Goal: Information Seeking & Learning: Learn about a topic

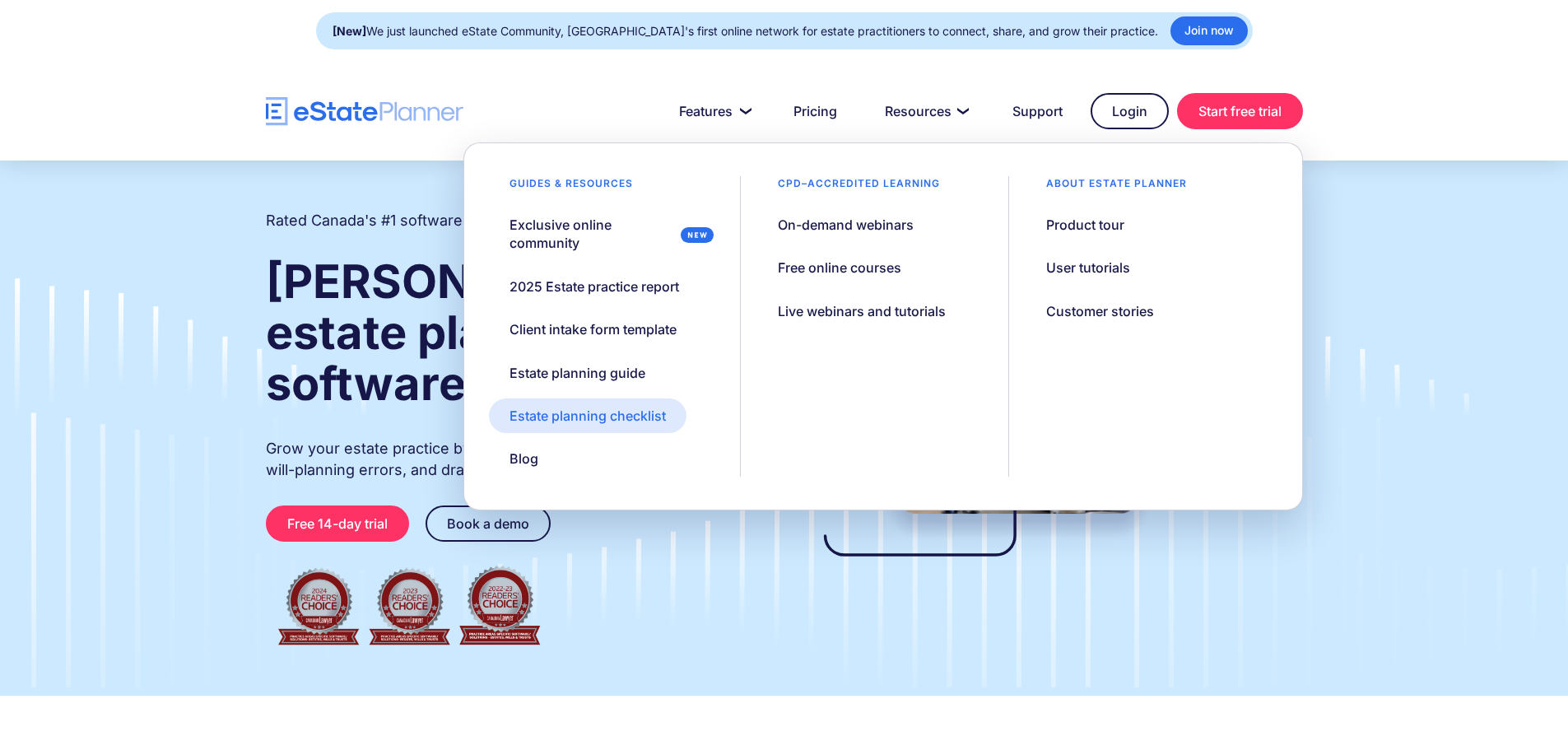
click at [645, 406] on div "Estate planning checklist" at bounding box center [587, 416] width 156 height 18
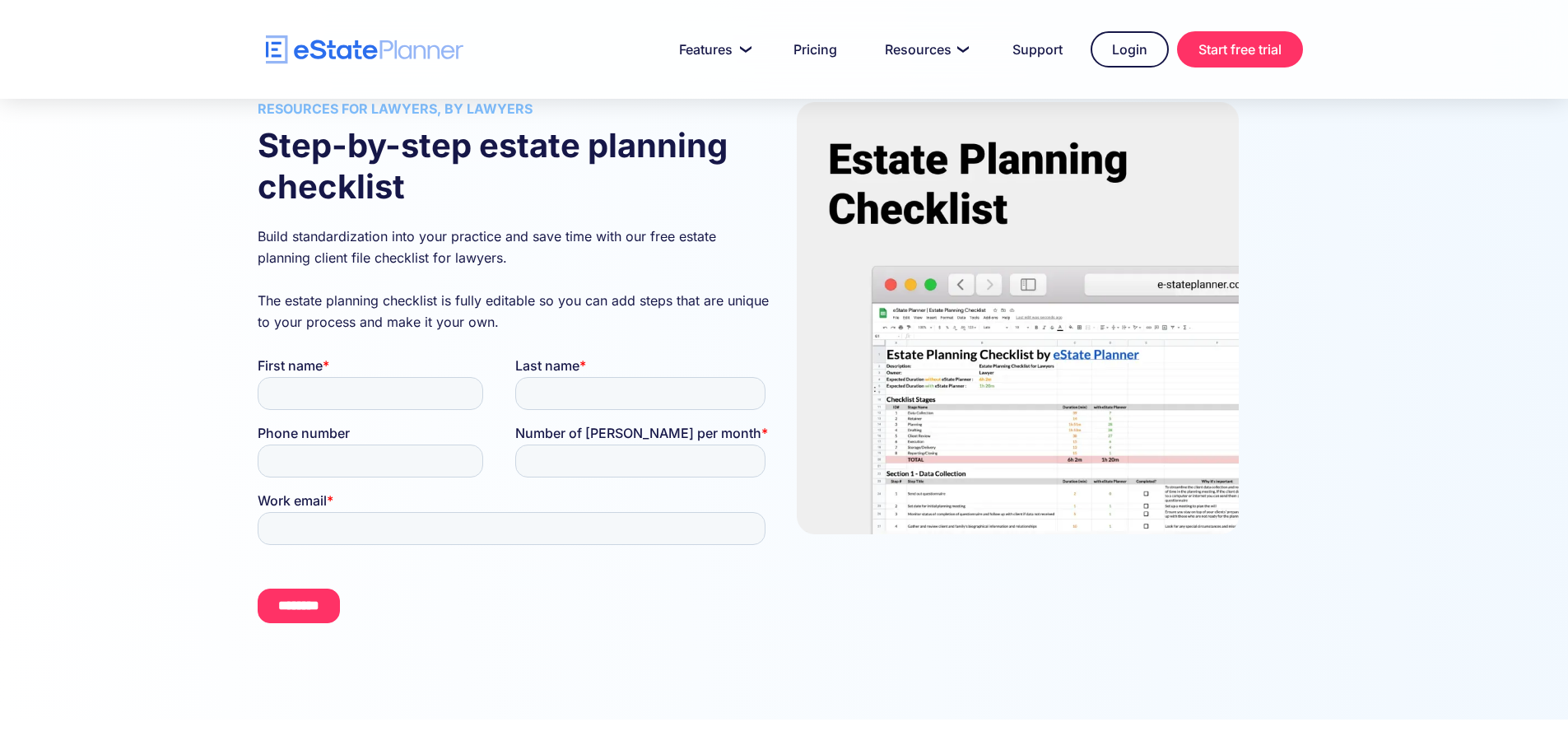
scroll to position [184, 0]
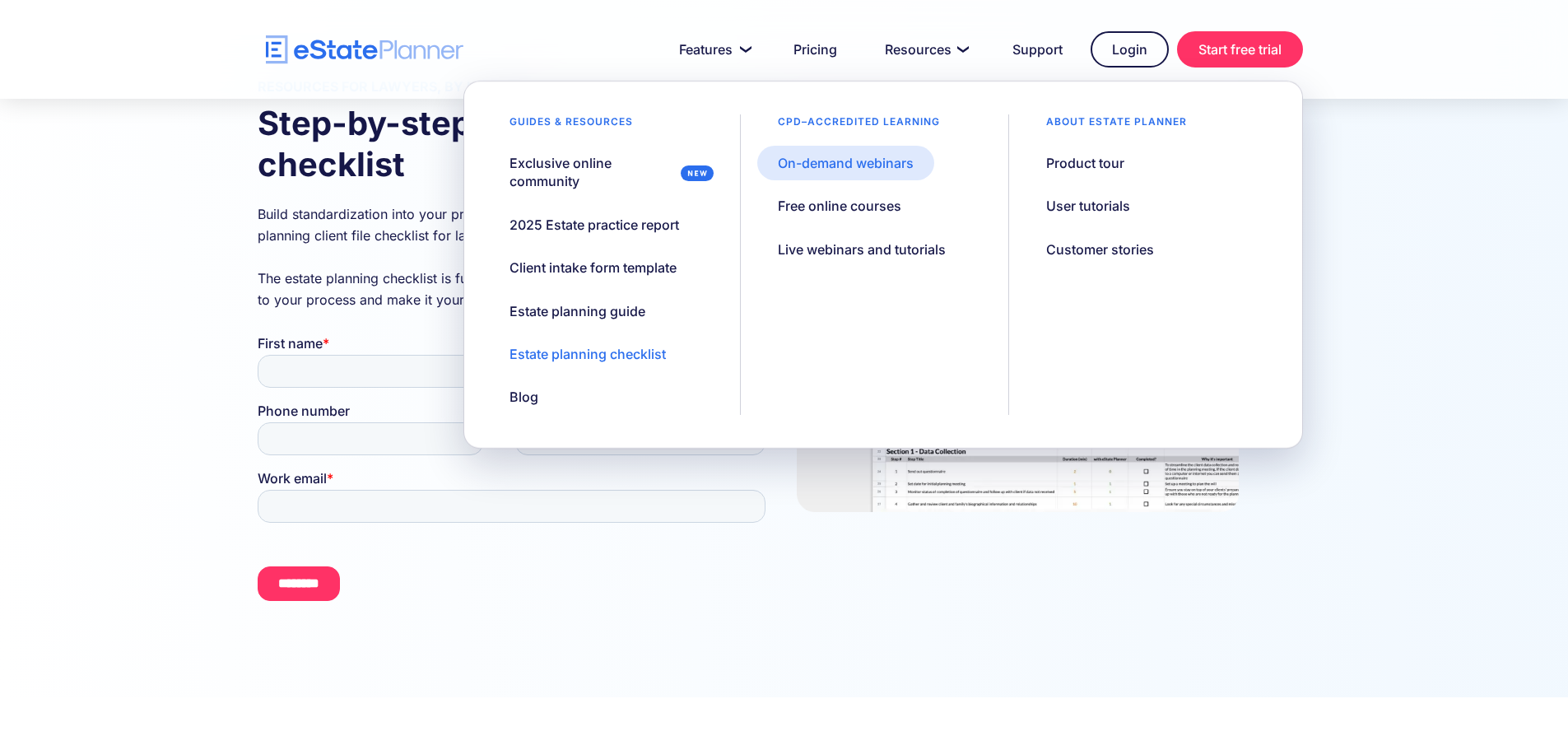
click at [897, 161] on div "On-demand webinars" at bounding box center [846, 163] width 136 height 18
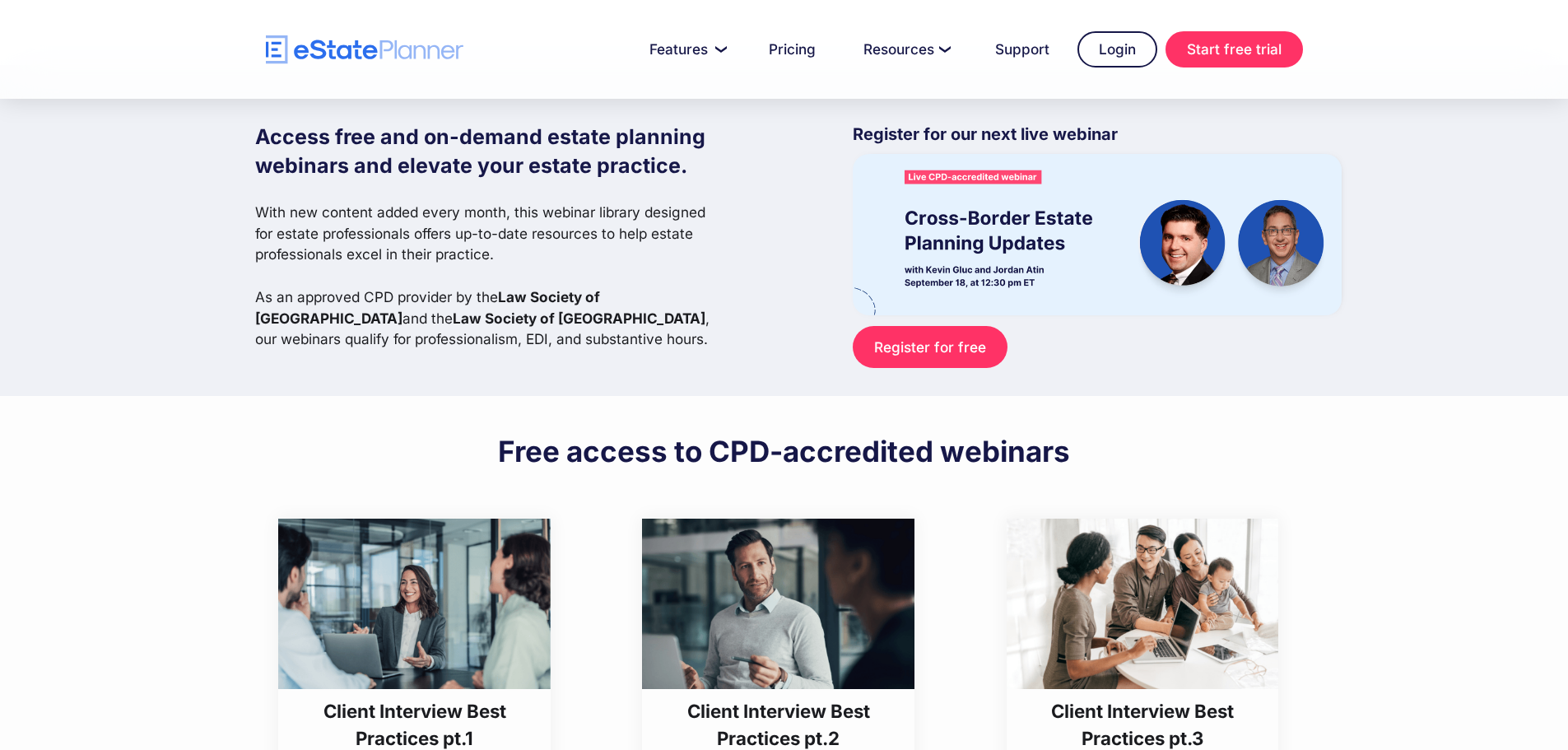
scroll to position [33, 0]
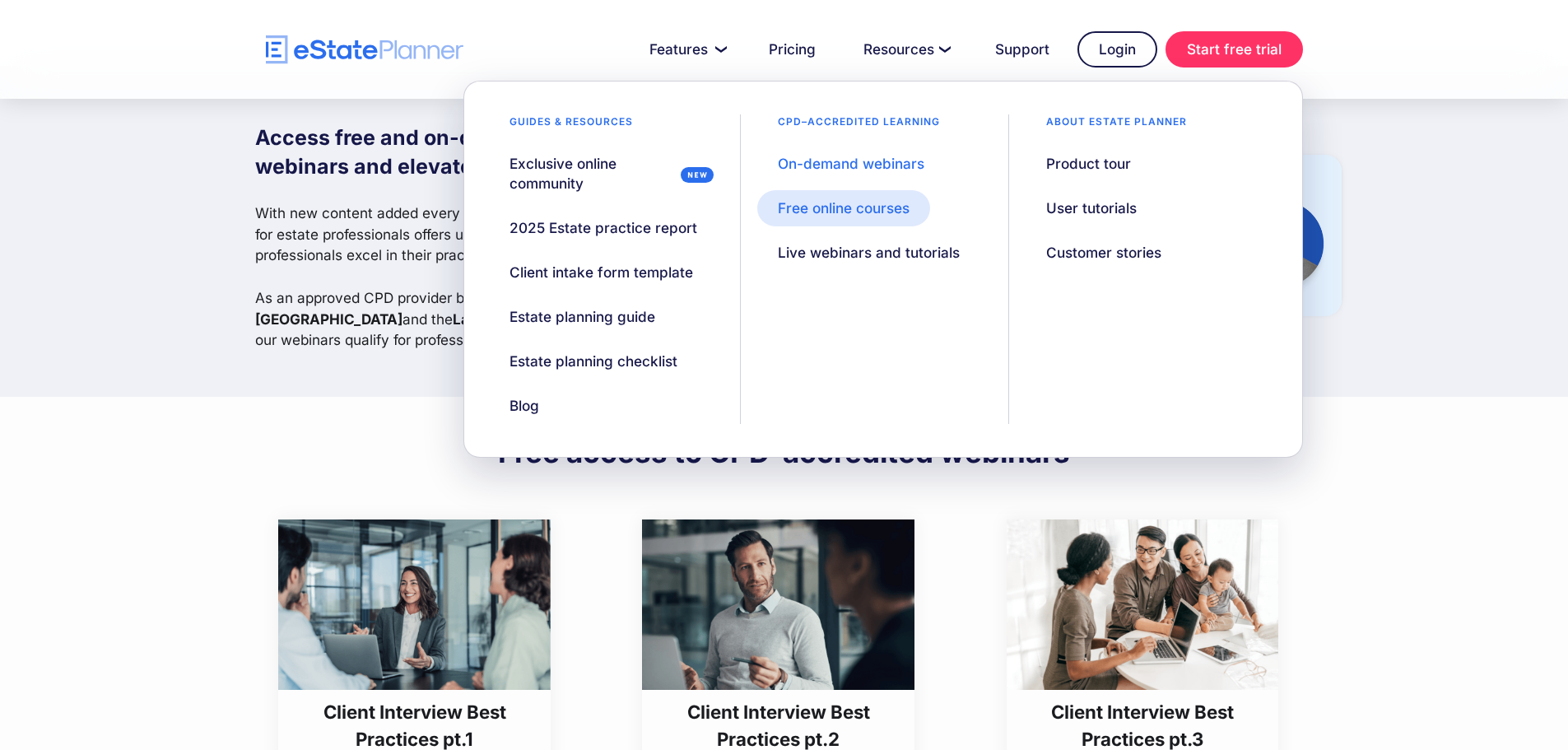
click at [858, 200] on div "Free online courses" at bounding box center [843, 209] width 132 height 20
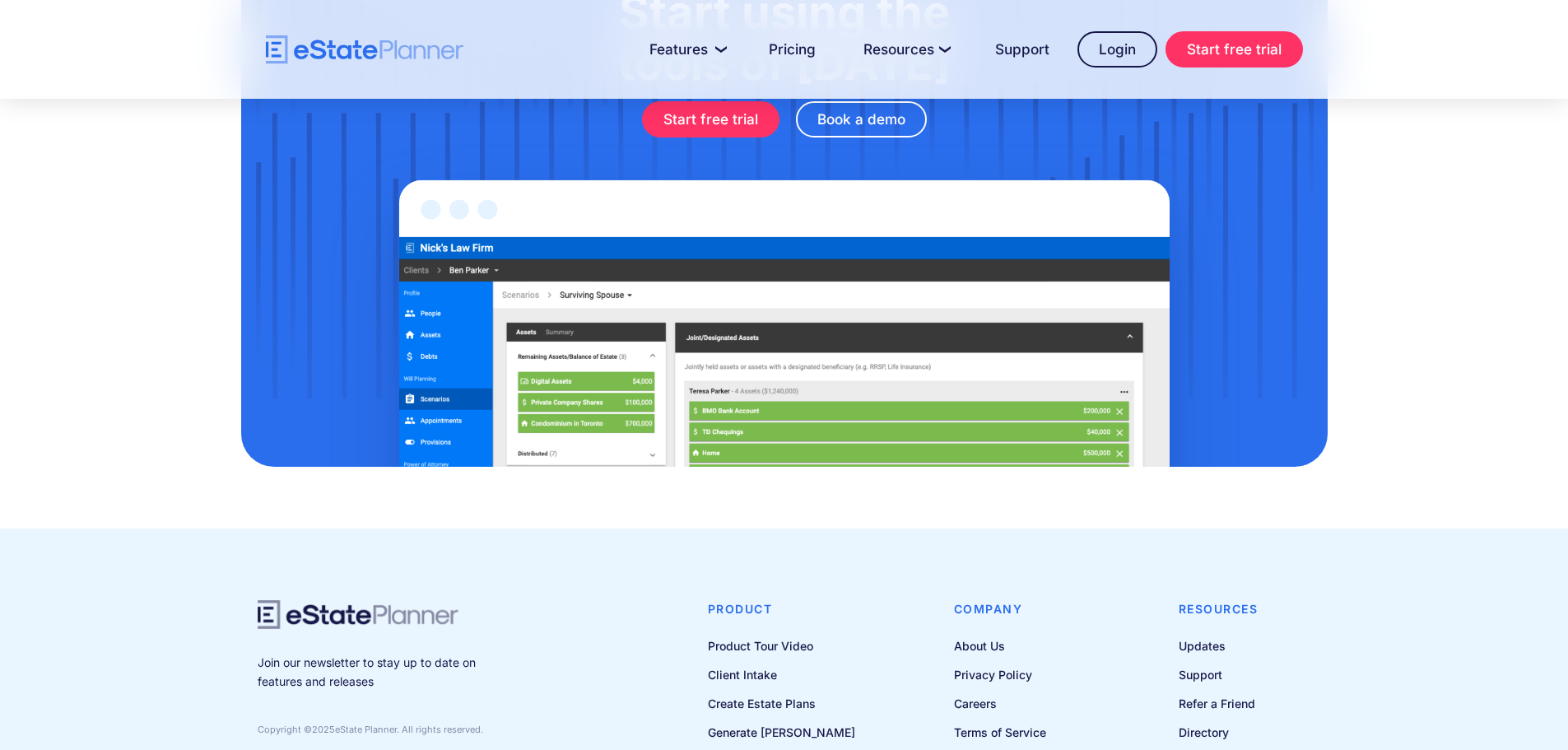
scroll to position [2207, 0]
